Goal: Find contact information: Find contact information

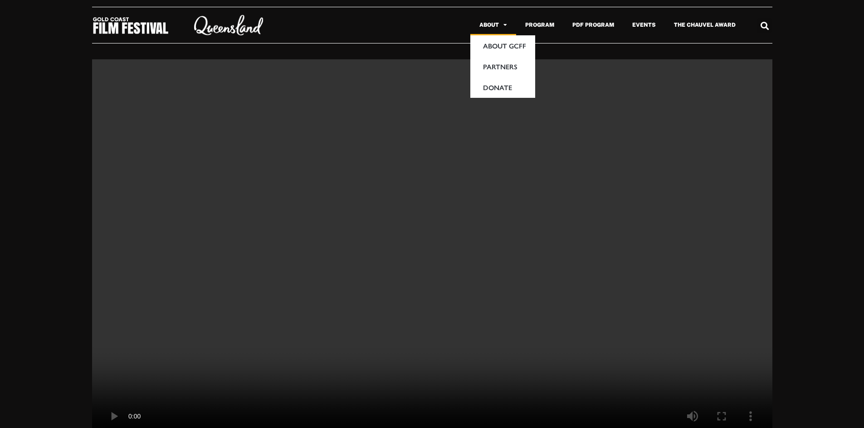
click at [497, 24] on link "About" at bounding box center [493, 25] width 46 height 21
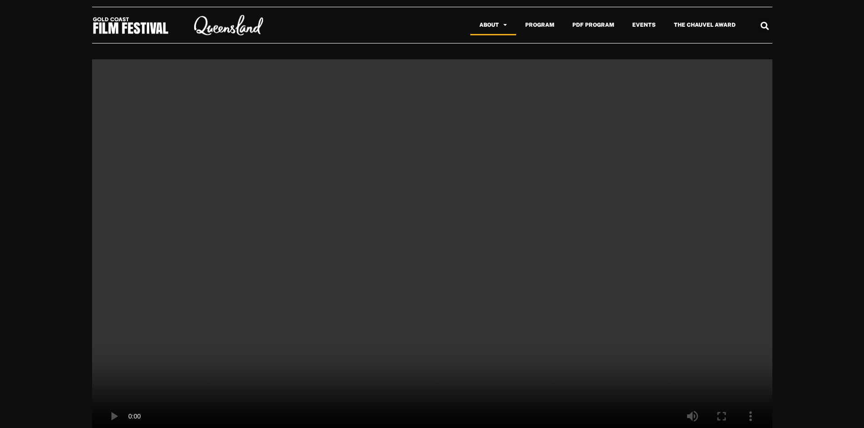
click at [497, 24] on link "About" at bounding box center [493, 25] width 46 height 21
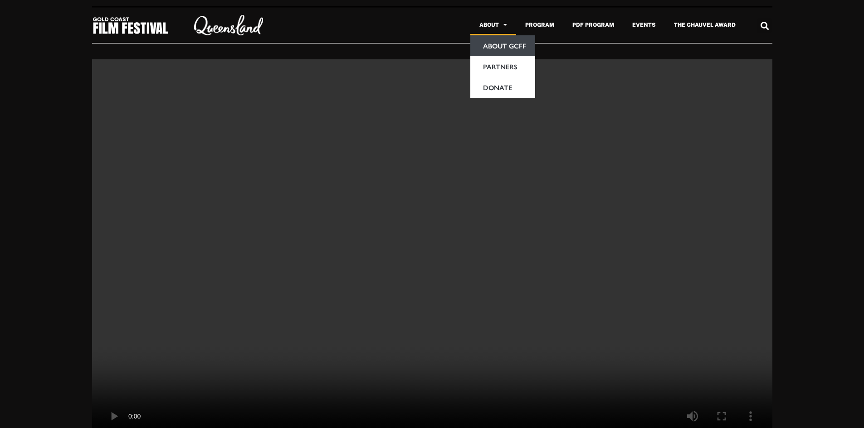
click at [494, 47] on link "About GCFF" at bounding box center [502, 45] width 65 height 21
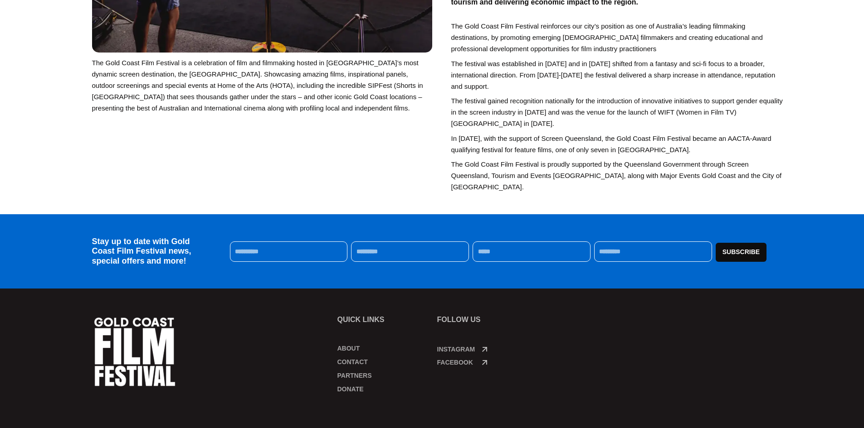
scroll to position [393, 0]
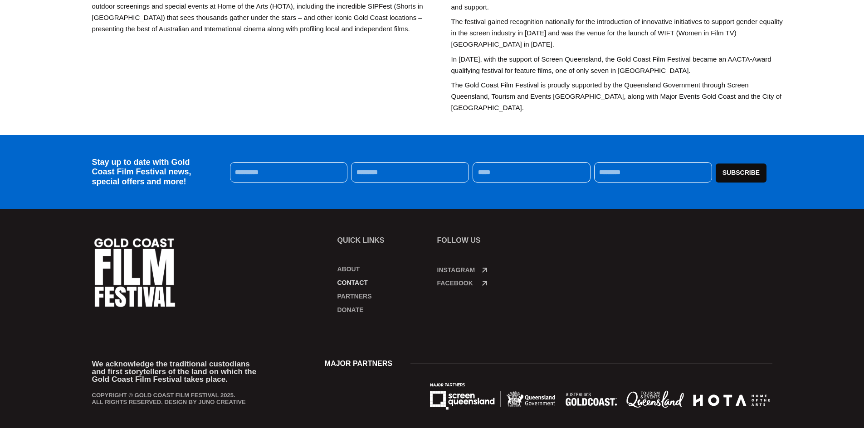
click at [358, 278] on link "Contact" at bounding box center [382, 282] width 91 height 9
